Goal: Communication & Community: Connect with others

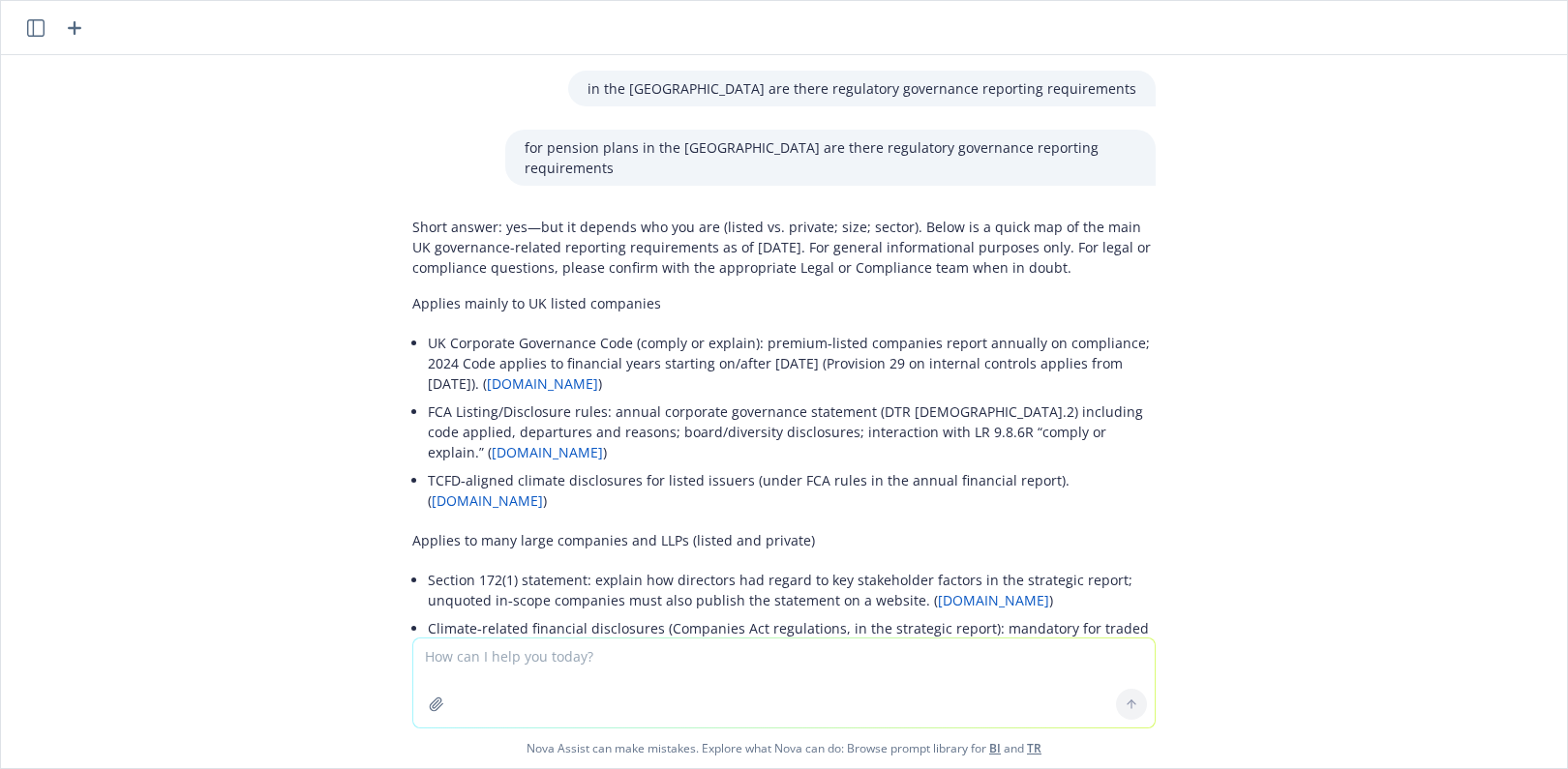
scroll to position [11512, 0]
